Goal: Task Accomplishment & Management: Use online tool/utility

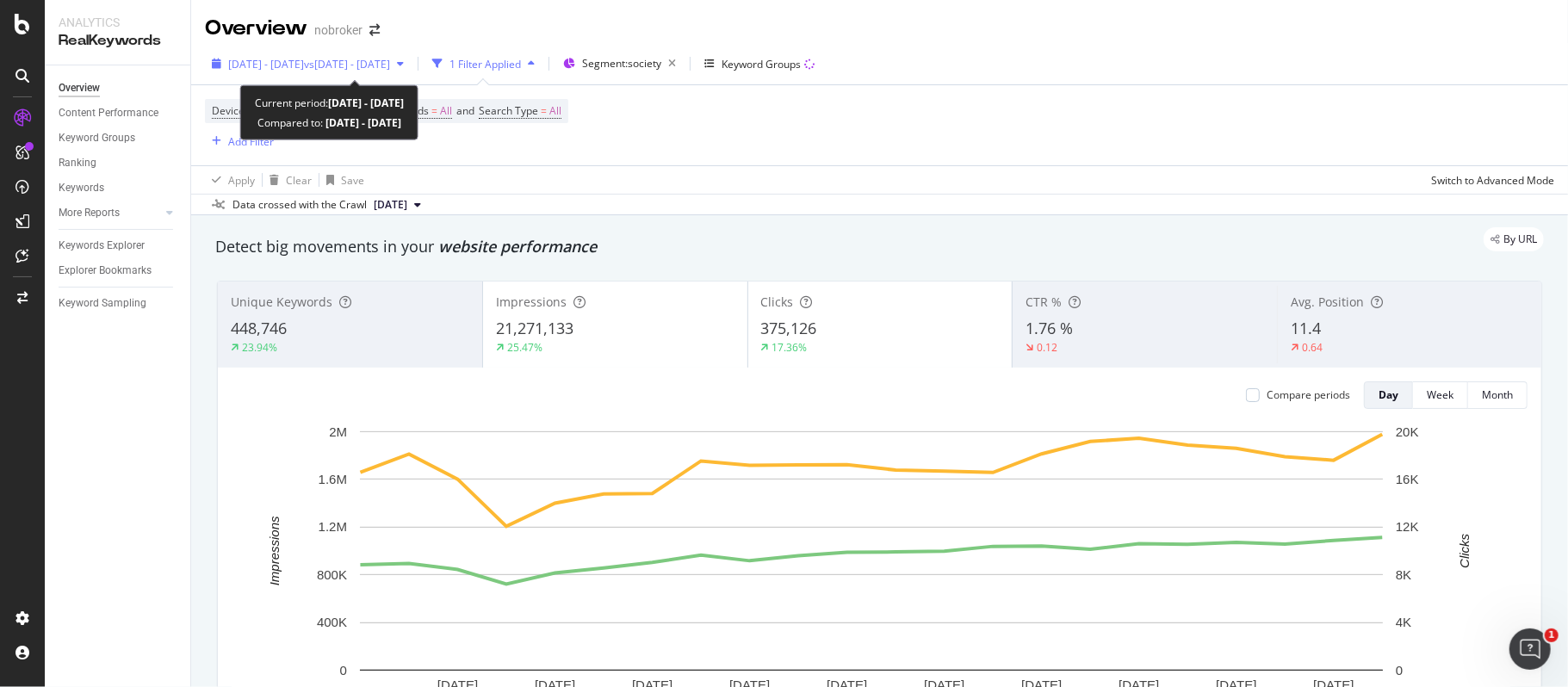
click at [358, 73] on div "[DATE] - [DATE] vs [DATE] - [DATE]" at bounding box center [308, 64] width 206 height 26
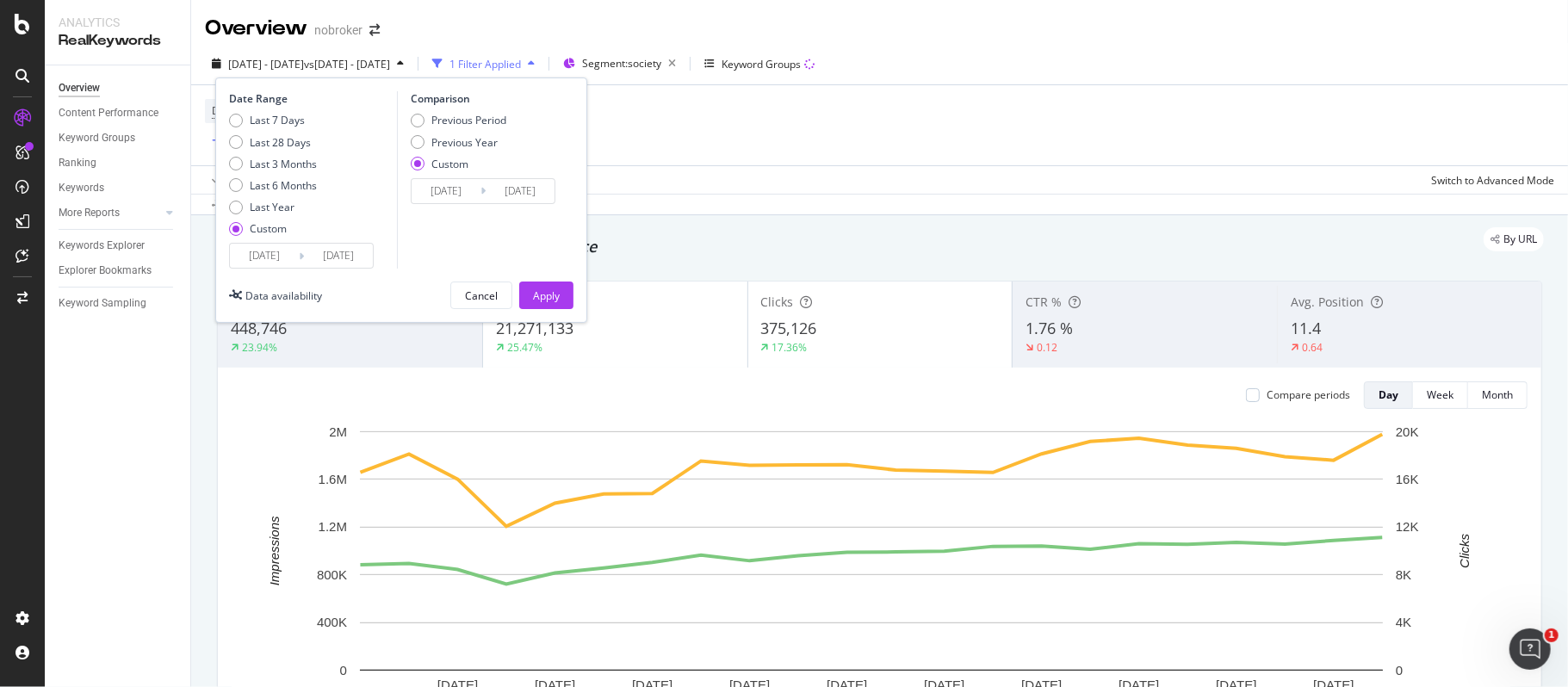
click at [284, 256] on input "[DATE]" at bounding box center [265, 256] width 69 height 24
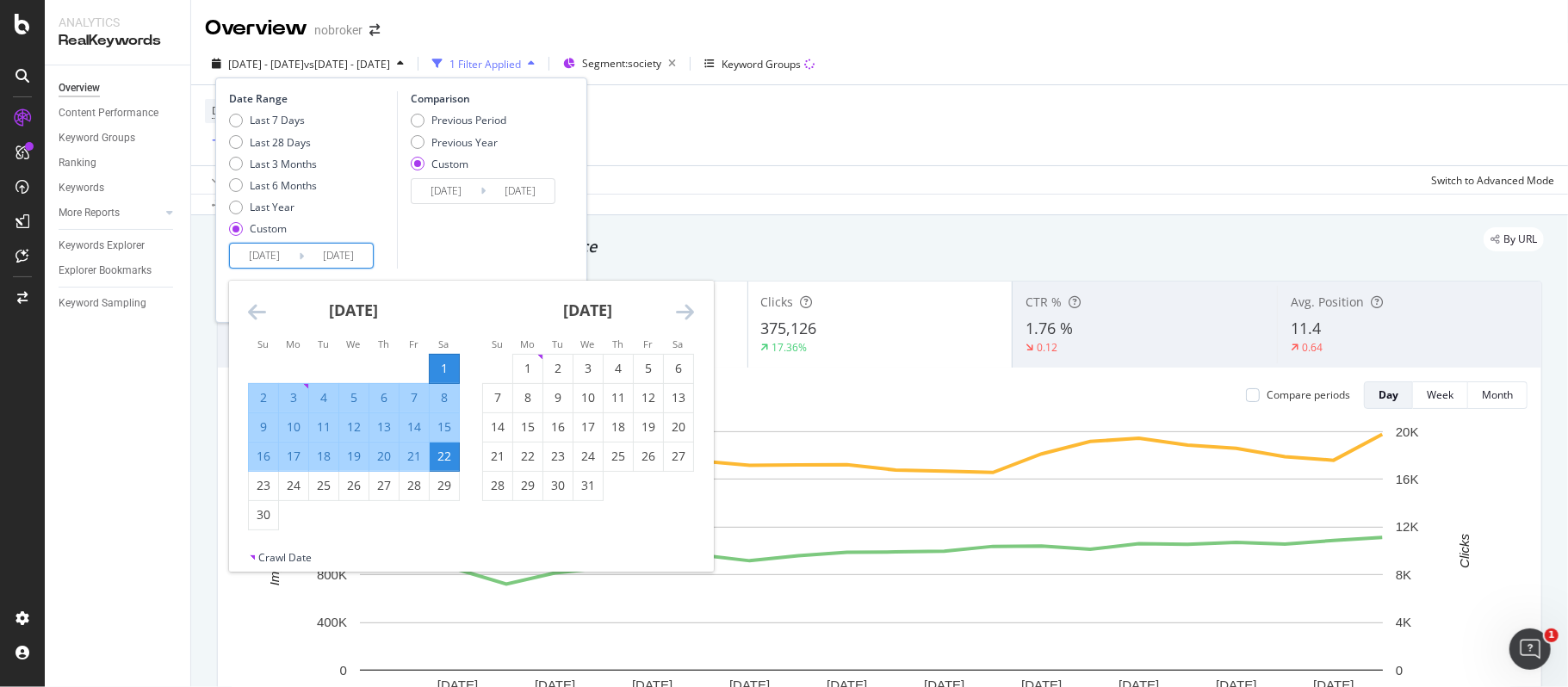
click at [679, 311] on icon "Move forward to switch to the next month." at bounding box center [685, 312] width 18 height 21
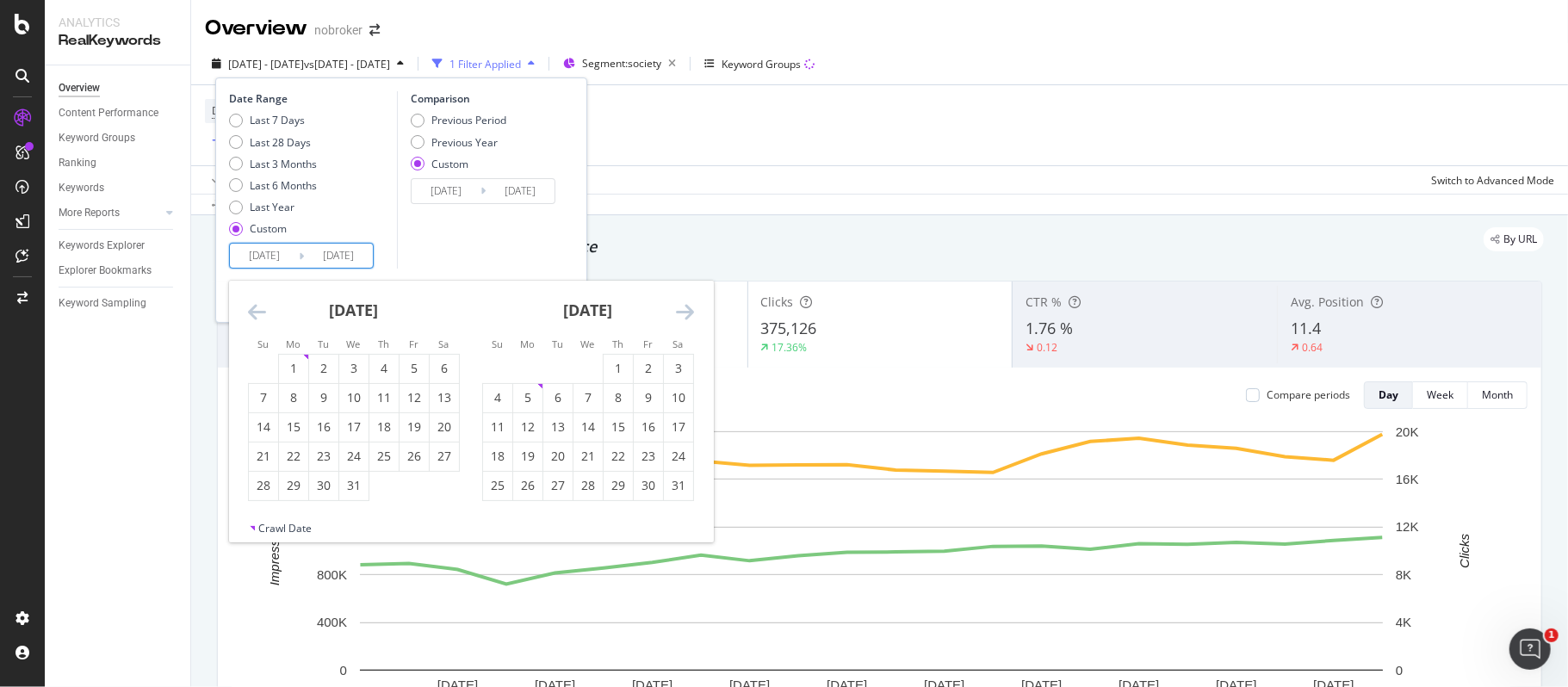
click at [679, 311] on icon "Move forward to switch to the next month." at bounding box center [685, 312] width 18 height 21
click at [680, 311] on icon "Move forward to switch to the next month." at bounding box center [685, 312] width 18 height 21
click at [682, 311] on icon "Move forward to switch to the next month." at bounding box center [685, 312] width 18 height 21
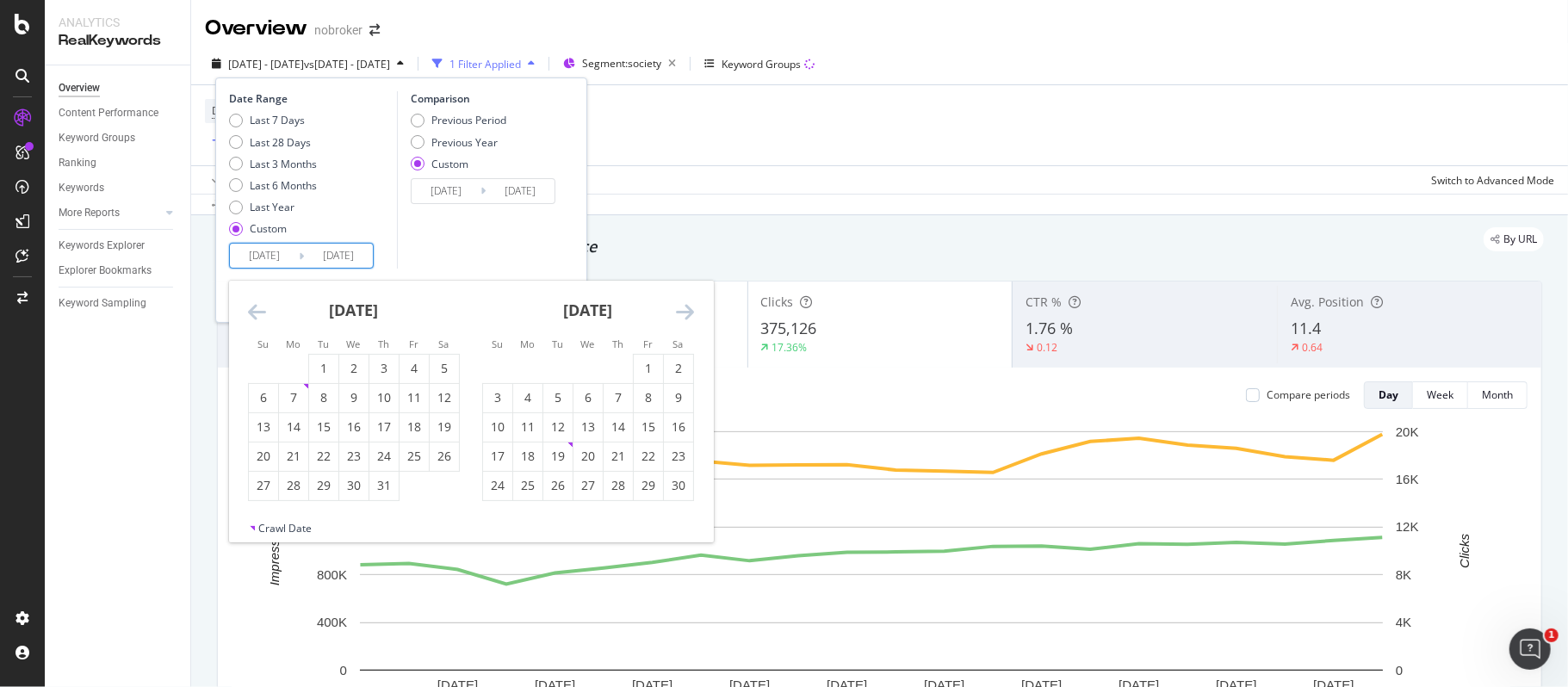
click at [682, 311] on icon "Move forward to switch to the next month." at bounding box center [685, 312] width 18 height 21
click at [683, 311] on icon "Move forward to switch to the next month." at bounding box center [685, 312] width 18 height 21
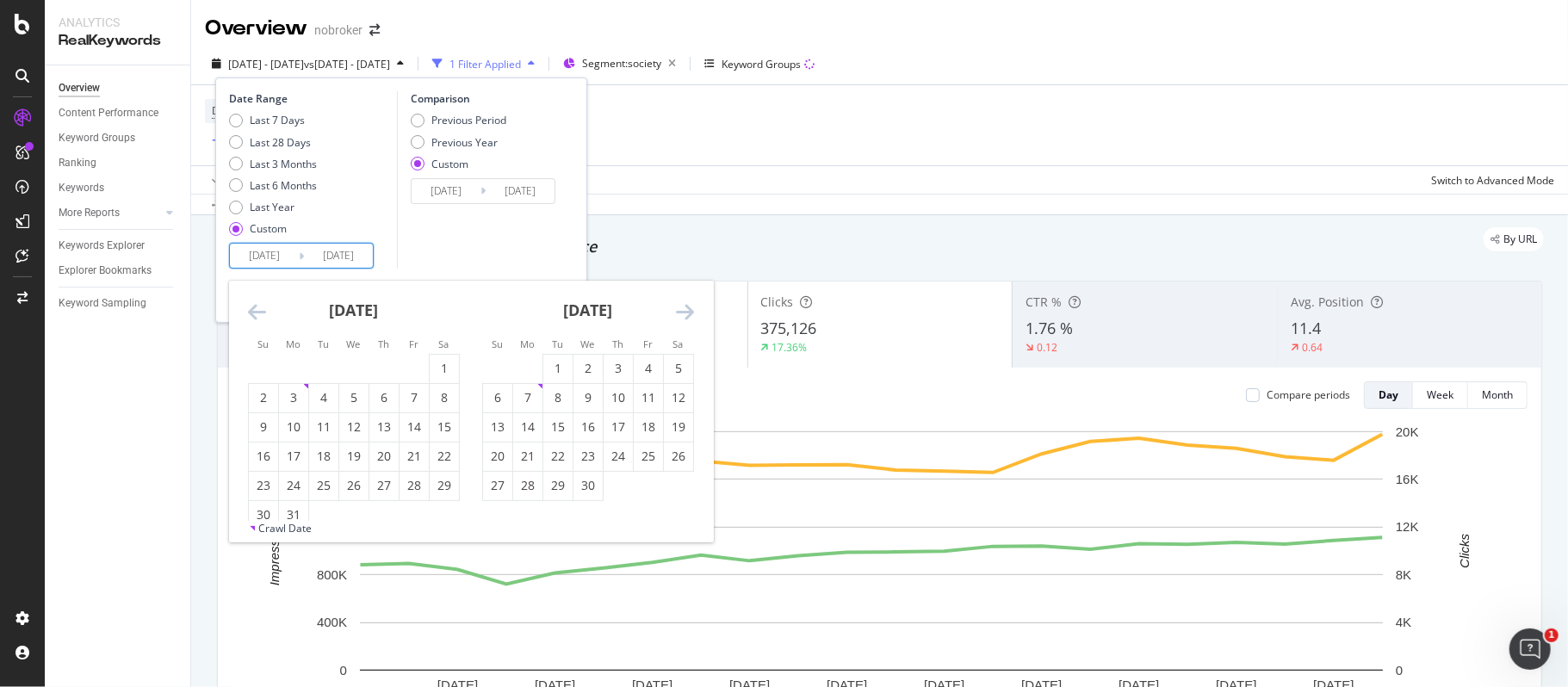
click at [683, 311] on icon "Move forward to switch to the next month." at bounding box center [685, 312] width 18 height 21
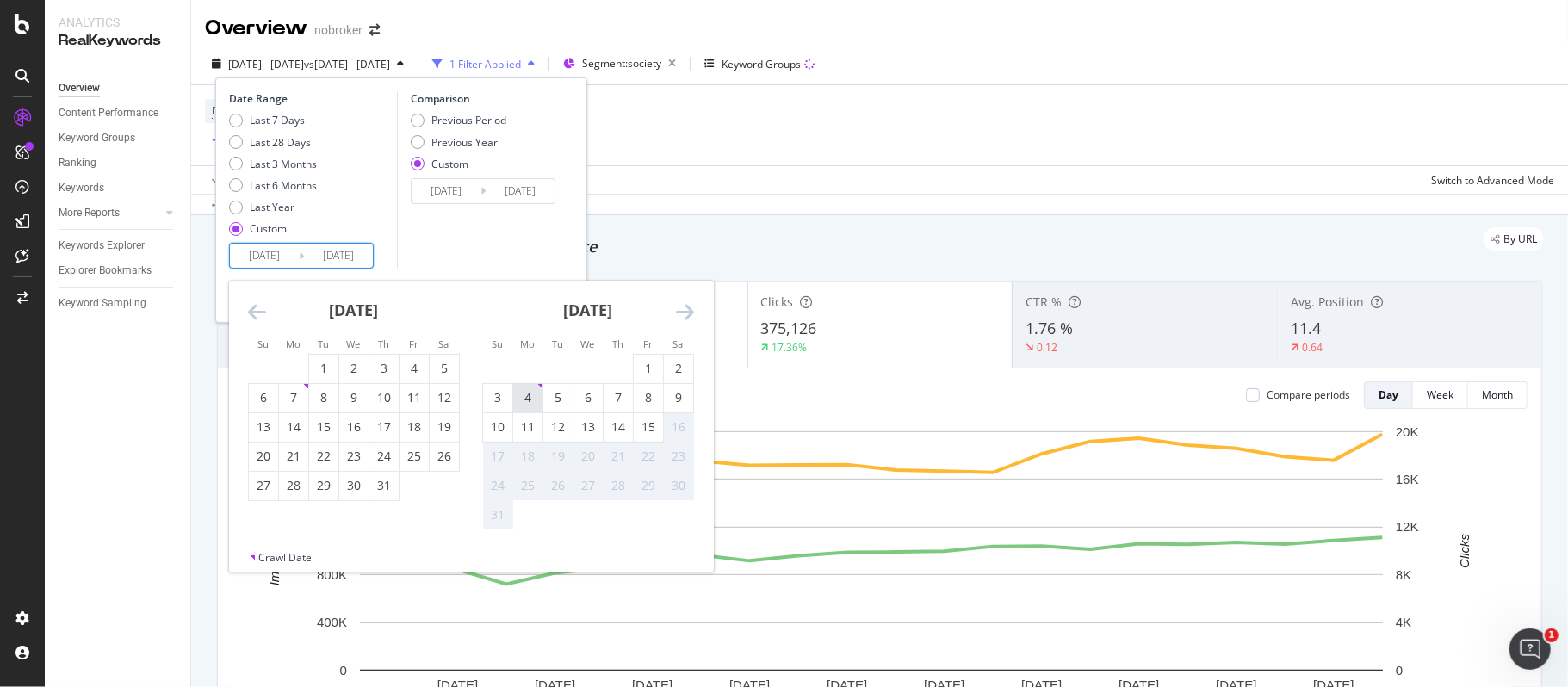
drag, startPoint x: 526, startPoint y: 394, endPoint x: 494, endPoint y: 429, distance: 47.4
click at [527, 394] on div "4" at bounding box center [528, 398] width 29 height 17
type input "[DATE]"
click at [500, 427] on div "10" at bounding box center [498, 427] width 29 height 17
type input "[DATE]"
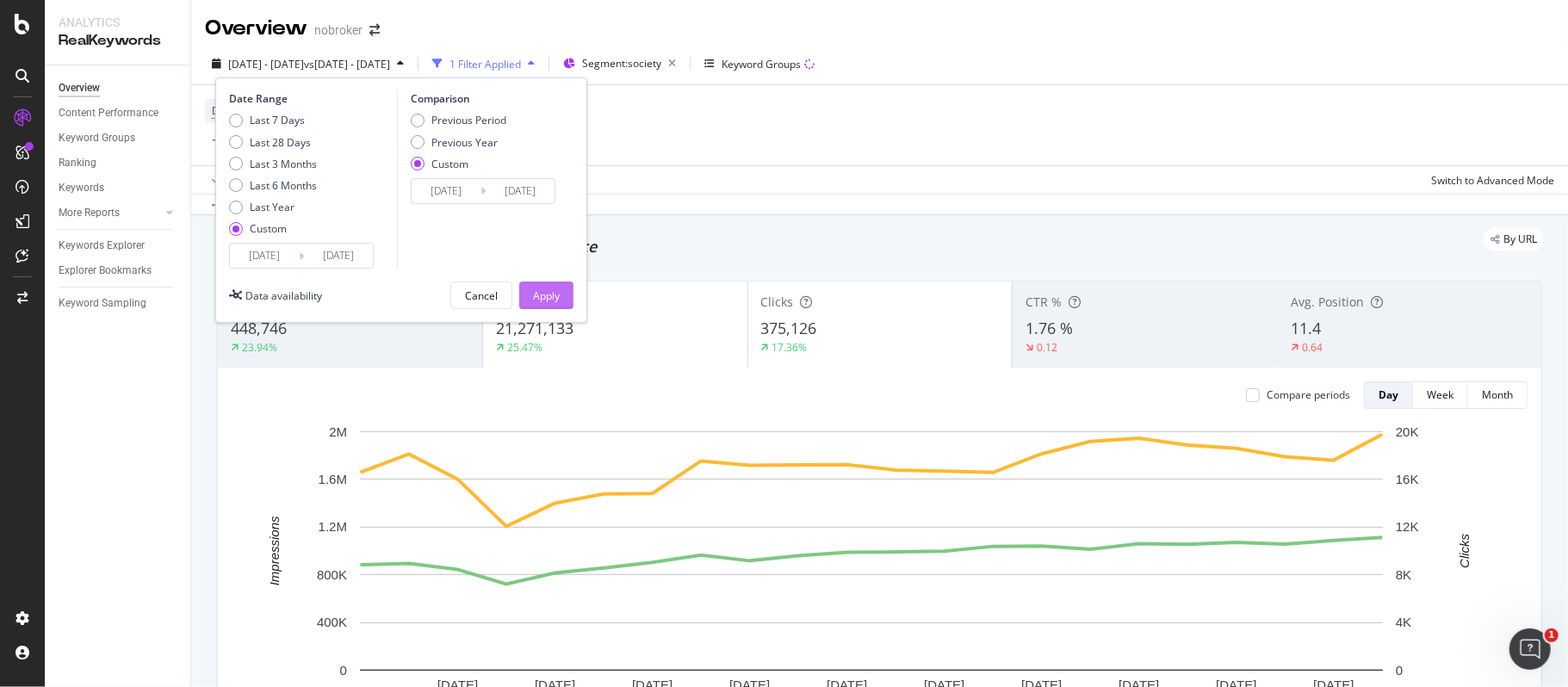
click at [539, 297] on div "Apply" at bounding box center [546, 296] width 27 height 15
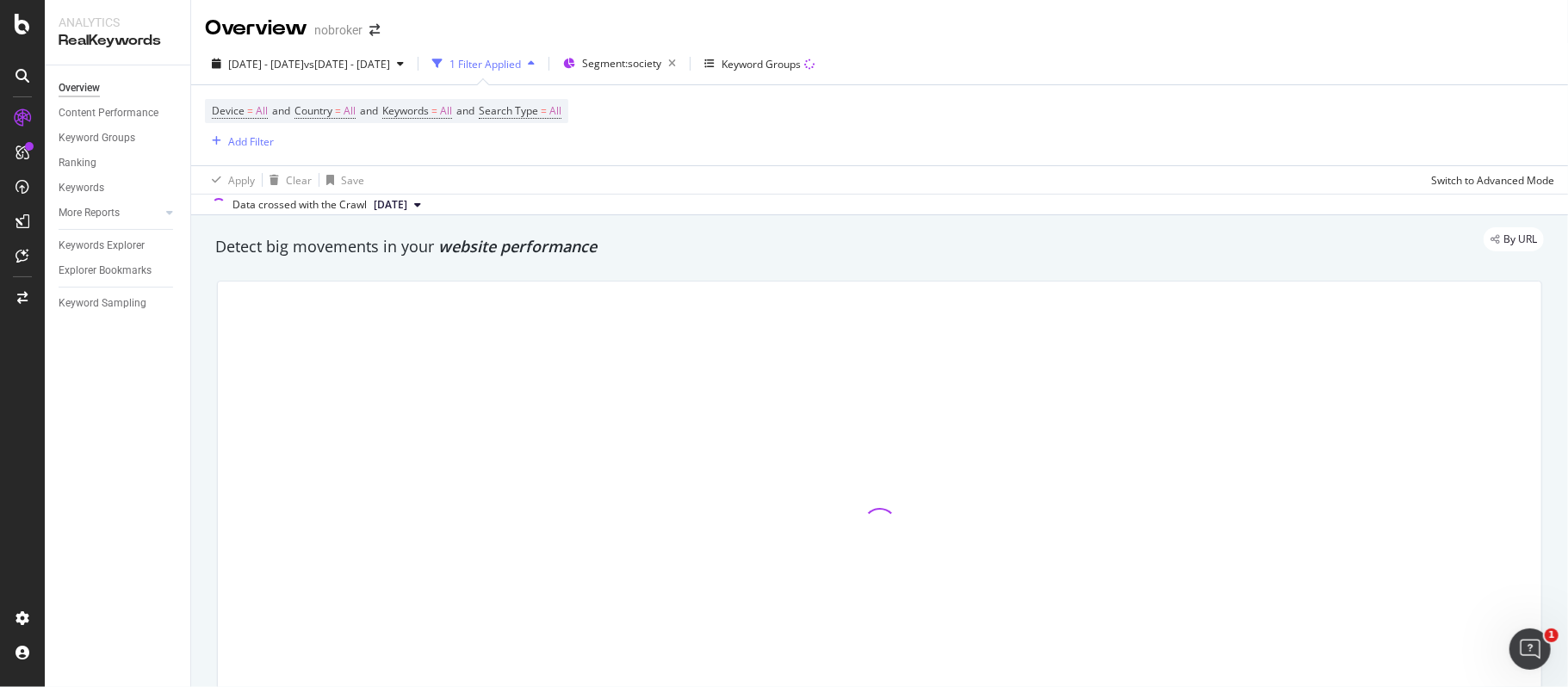
click at [752, 120] on div "Device = All and Country = All and Keywords = All and Search Type = All Add Fil…" at bounding box center [879, 125] width 1349 height 80
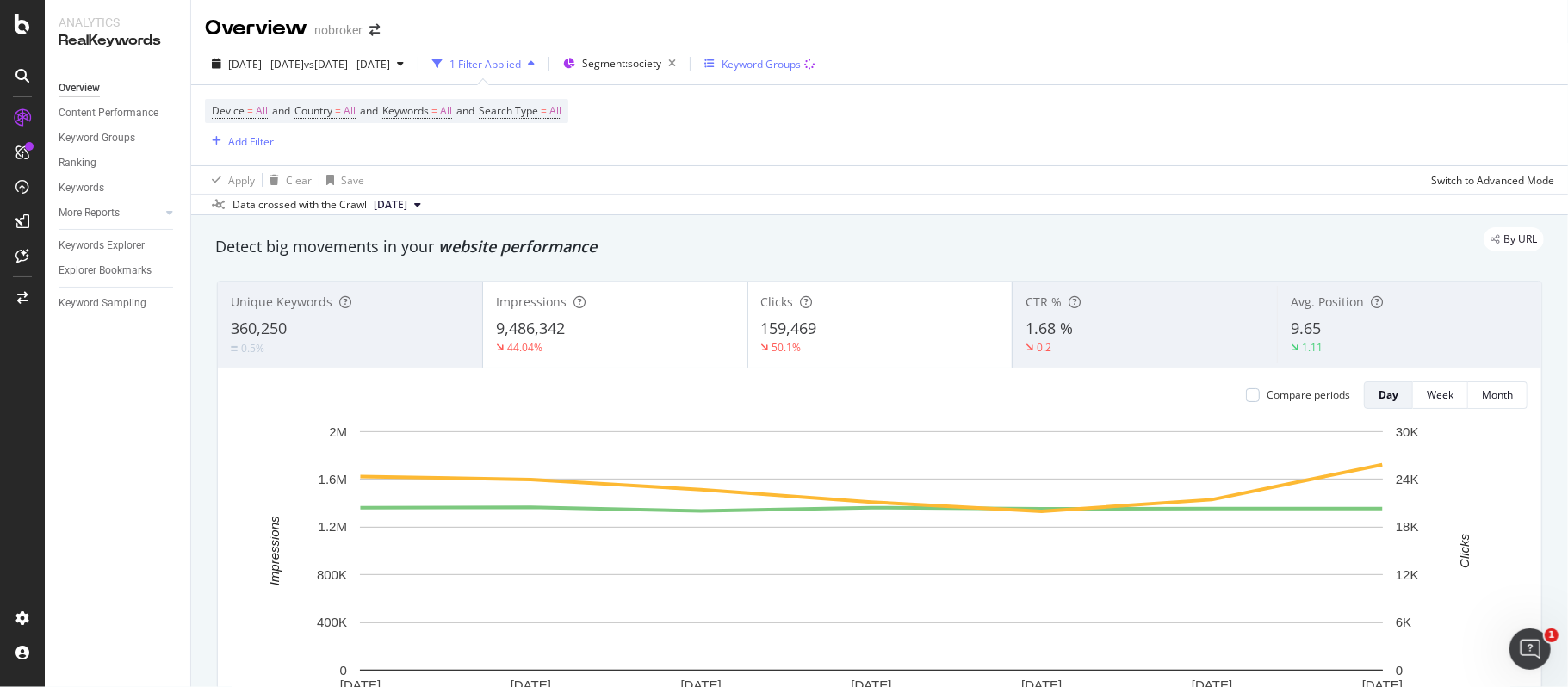
click at [800, 57] on div "Keyword Groups" at bounding box center [762, 64] width 80 height 15
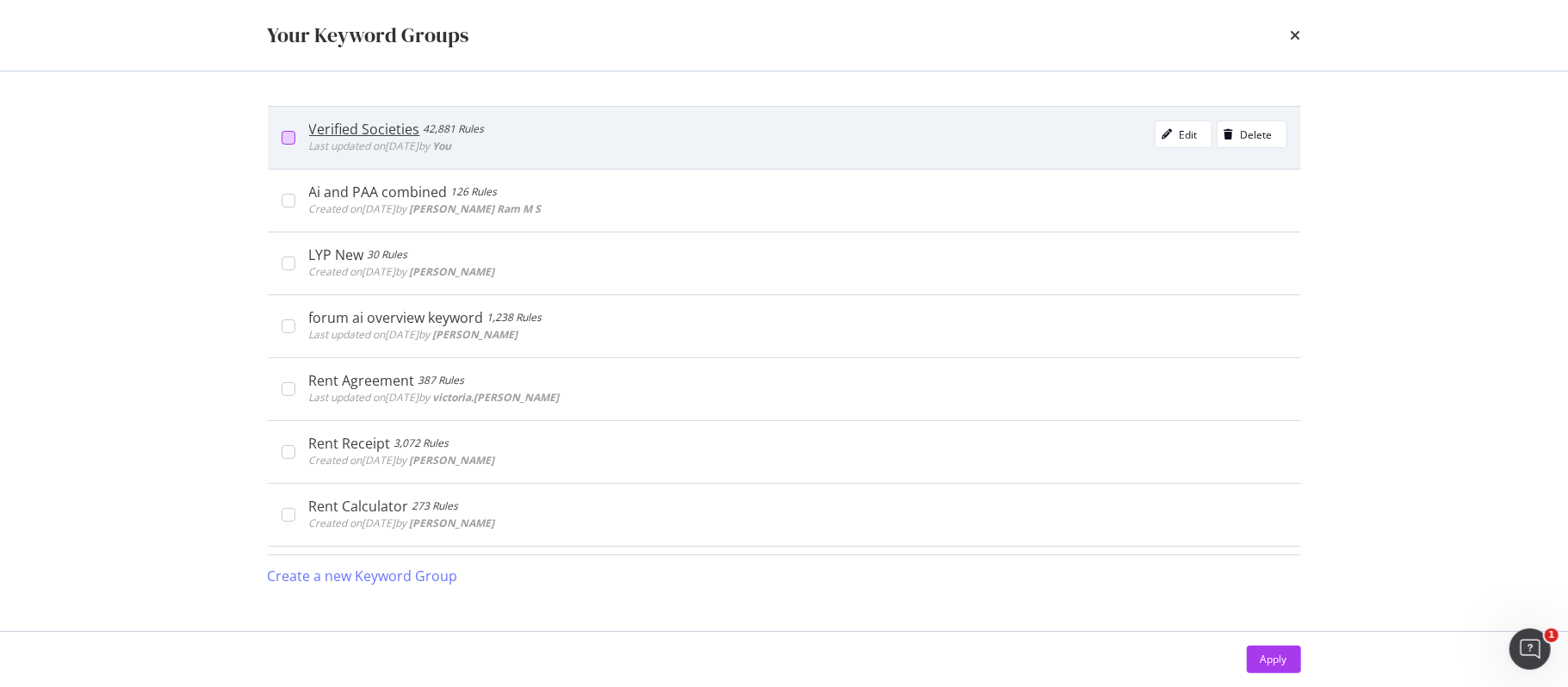
click at [294, 135] on div "modal" at bounding box center [289, 137] width 14 height 14
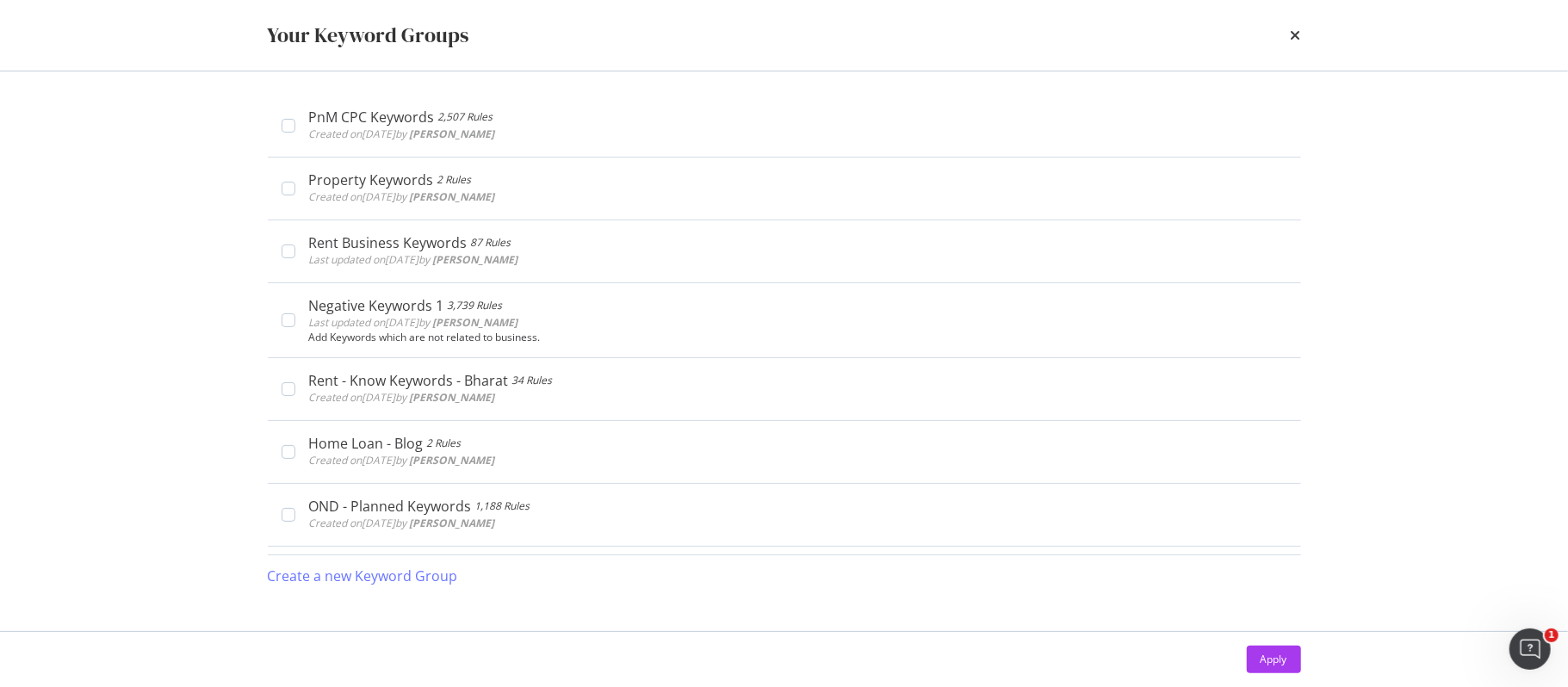
scroll to position [689, 0]
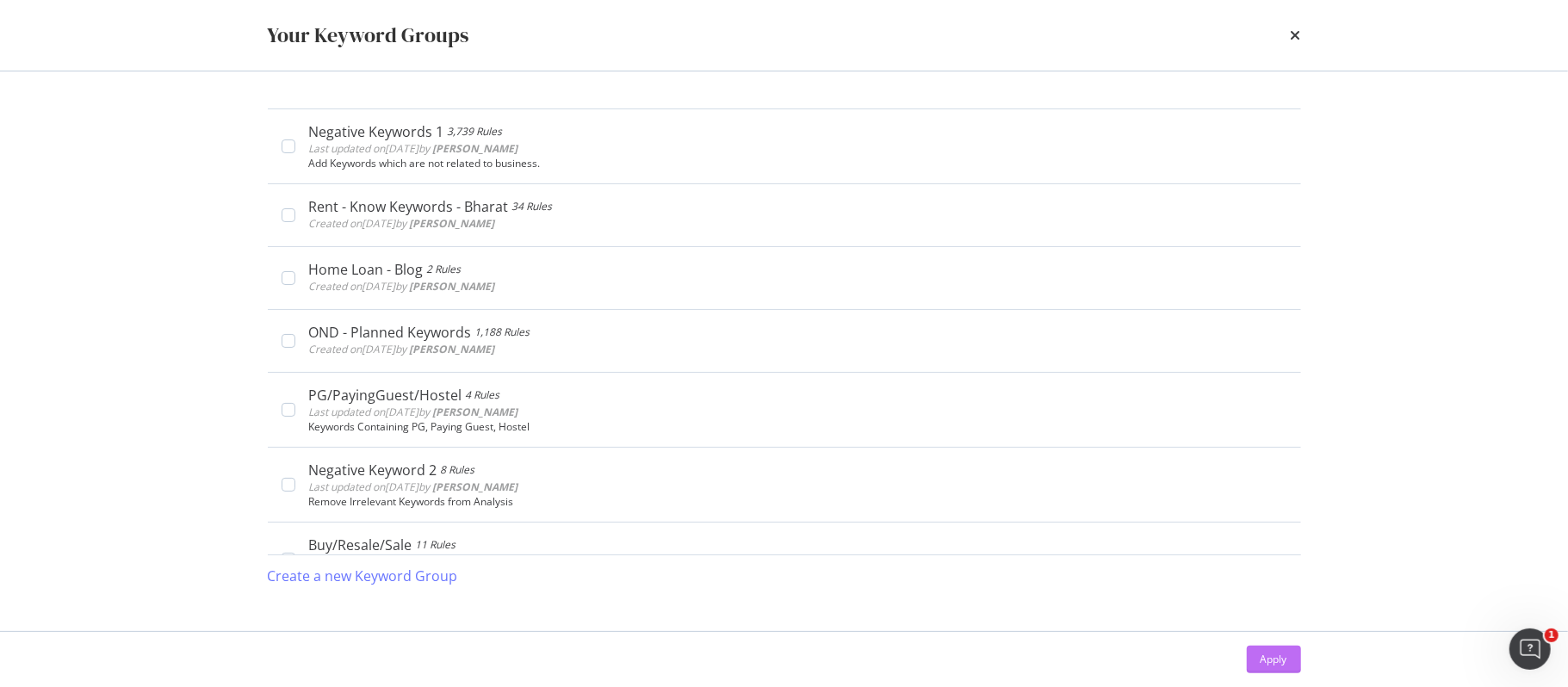
click at [1282, 656] on div "Apply" at bounding box center [1273, 658] width 27 height 15
